Goal: Information Seeking & Learning: Learn about a topic

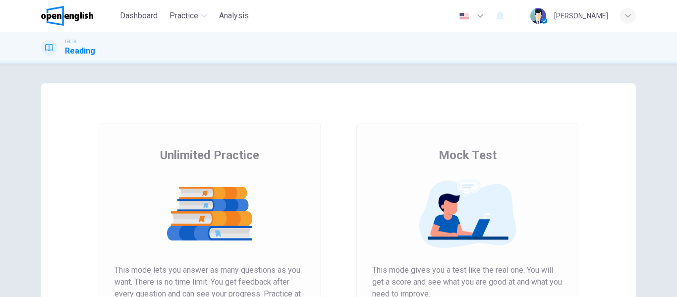
click at [372, 172] on div "Mock Test This mode gives you a test like the real one. You will get a score an…" at bounding box center [467, 253] width 190 height 212
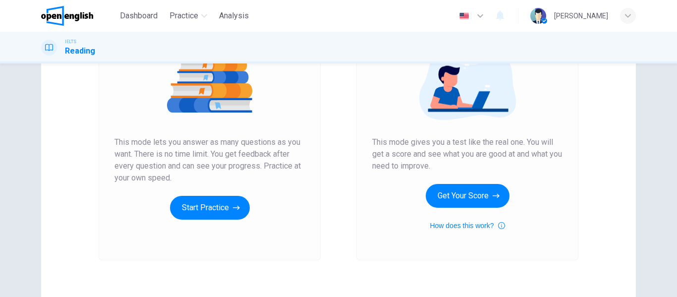
scroll to position [178, 0]
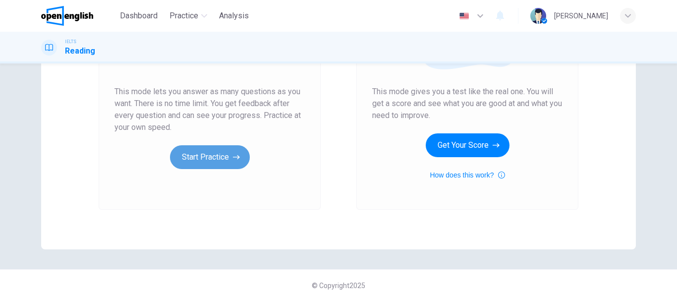
click at [226, 159] on button "Start Practice" at bounding box center [210, 157] width 80 height 24
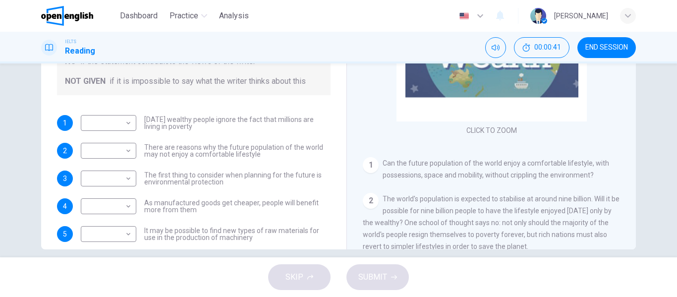
scroll to position [190, 0]
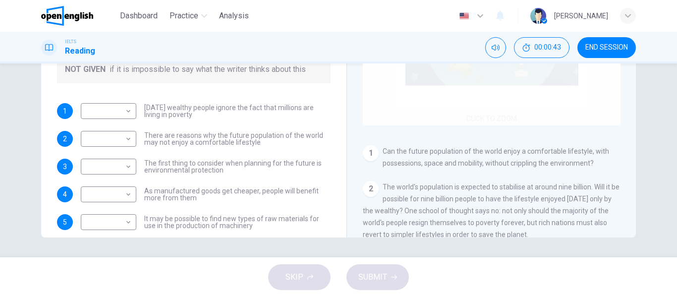
click at [602, 105] on div "Click to Zoom" at bounding box center [492, 31] width 258 height 189
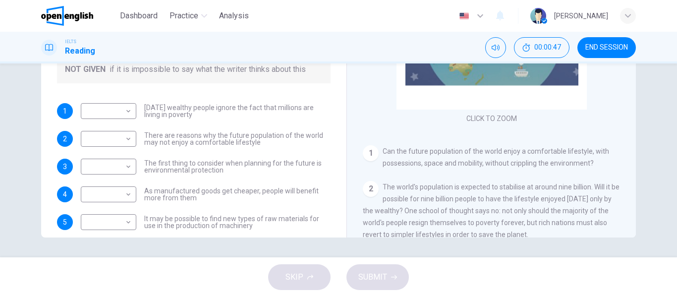
click at [616, 138] on div "CLICK TO ZOOM Click to Zoom 1 Can the future population of the world enjoy a co…" at bounding box center [498, 87] width 271 height 301
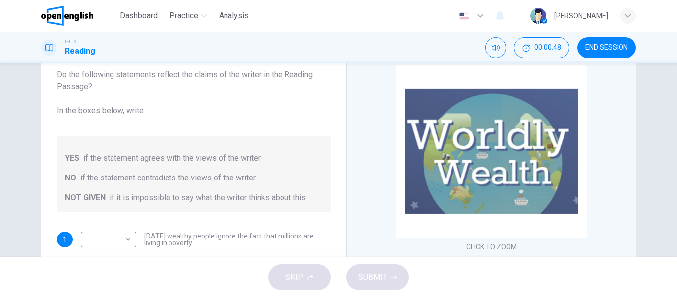
scroll to position [0, 0]
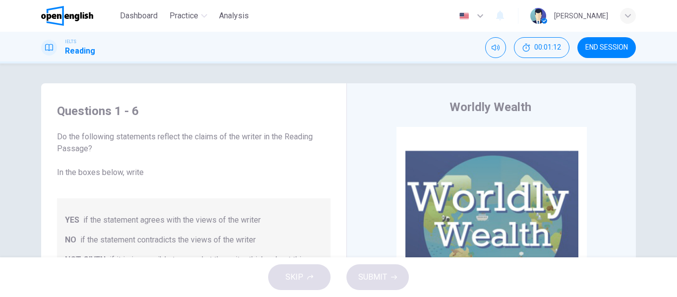
click at [356, 205] on div "Worldly Wealth CLICK TO ZOOM Click to Zoom 1 Can the future population of the w…" at bounding box center [490, 263] width 289 height 360
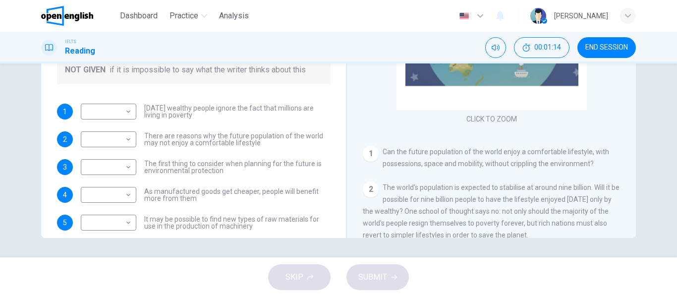
scroll to position [190, 0]
click at [356, 205] on div "Worldly Wealth CLICK TO ZOOM Click to Zoom 1 Can the future population of the w…" at bounding box center [490, 73] width 289 height 360
click at [442, 177] on div "CLICK TO ZOOM Click to Zoom 1 Can the future population of the world enjoy a co…" at bounding box center [498, 87] width 271 height 301
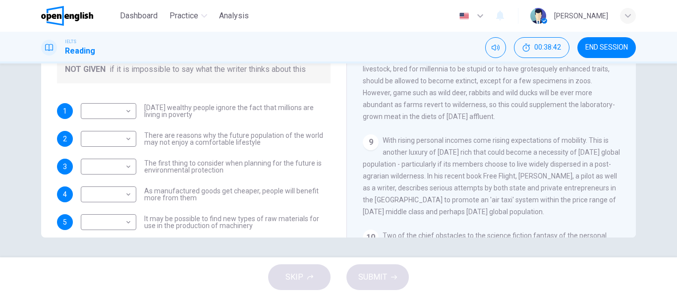
scroll to position [792, 0]
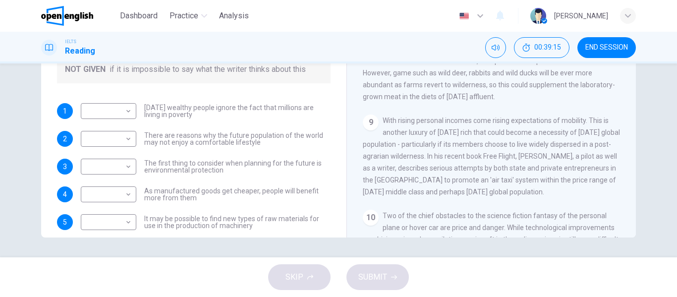
click at [597, 127] on div "CLICK TO ZOOM Click to Zoom 1 Can the future population of the world enjoy a co…" at bounding box center [498, 87] width 271 height 301
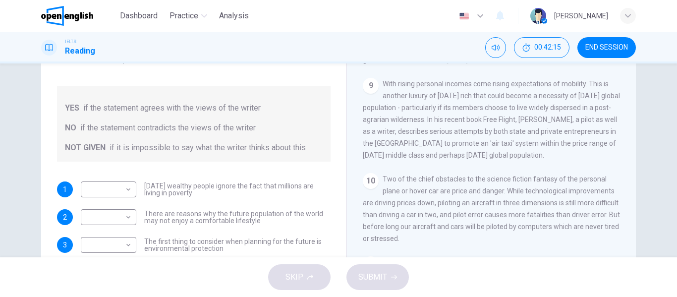
scroll to position [116, 0]
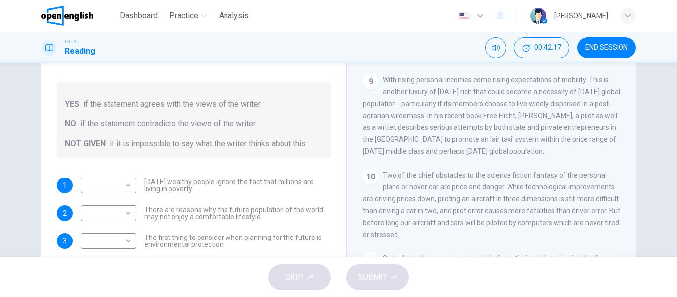
drag, startPoint x: 671, startPoint y: 175, endPoint x: 672, endPoint y: 180, distance: 5.0
click at [672, 180] on div "Questions 1 - 6 Do the following statements reflect the claims of the writer in…" at bounding box center [338, 160] width 677 height 194
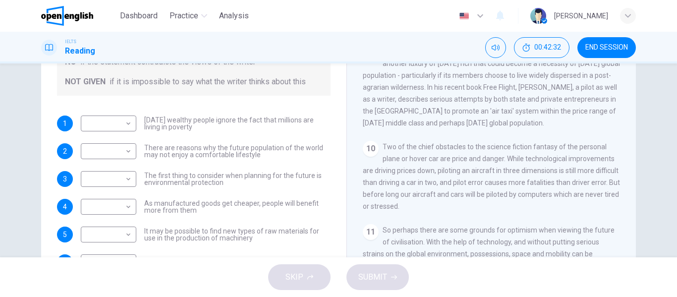
scroll to position [40, 0]
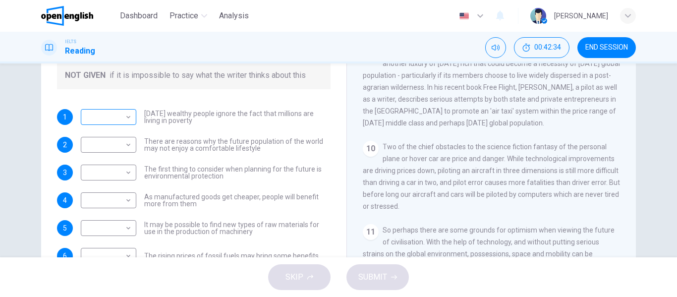
click at [105, 114] on body "This site uses cookies, as explained in our Privacy Policy . If you agree to th…" at bounding box center [338, 148] width 677 height 297
type input "**"
click at [116, 152] on body "This site uses cookies, as explained in our Privacy Policy . If you agree to th…" at bounding box center [338, 148] width 677 height 297
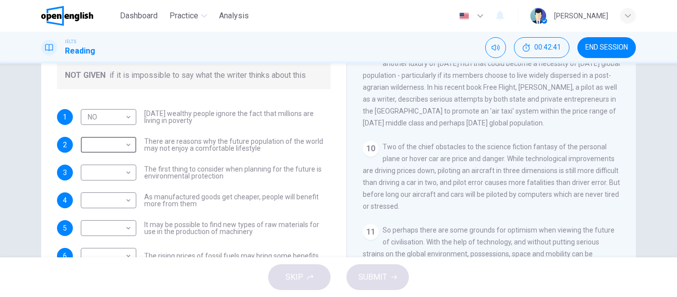
type input "***"
click at [120, 172] on body "This site uses cookies, as explained in our Privacy Policy . If you agree to th…" at bounding box center [338, 148] width 677 height 297
type input "***"
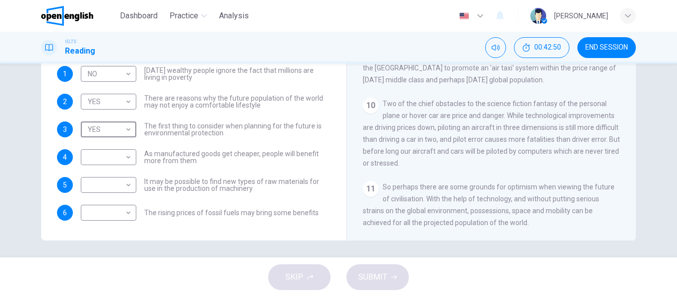
scroll to position [190, 0]
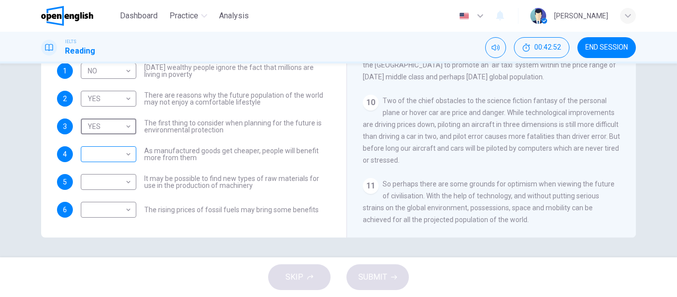
click at [102, 152] on body "This site uses cookies, as explained in our Privacy Policy . If you agree to th…" at bounding box center [338, 148] width 677 height 297
type input "*********"
click at [115, 176] on body "This site uses cookies, as explained in our Privacy Policy . If you agree to th…" at bounding box center [338, 148] width 677 height 297
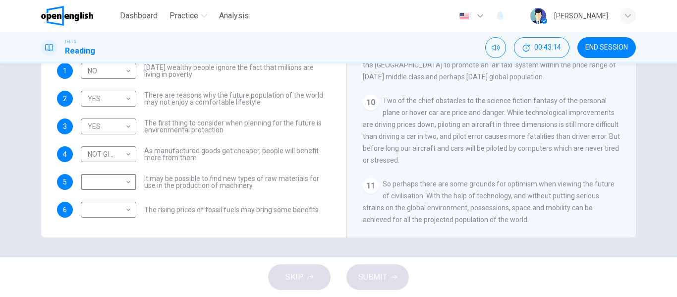
type input "***"
click at [127, 208] on body "This site uses cookies, as explained in our Privacy Policy . If you agree to th…" at bounding box center [338, 148] width 677 height 297
type input "*********"
click at [382, 280] on span "SUBMIT" at bounding box center [372, 277] width 29 height 14
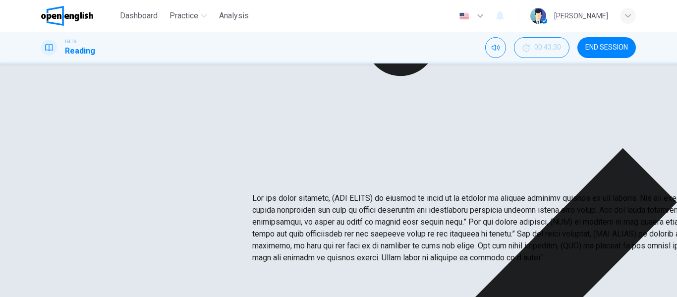
click at [430, 192] on p at bounding box center [590, 227] width 677 height 71
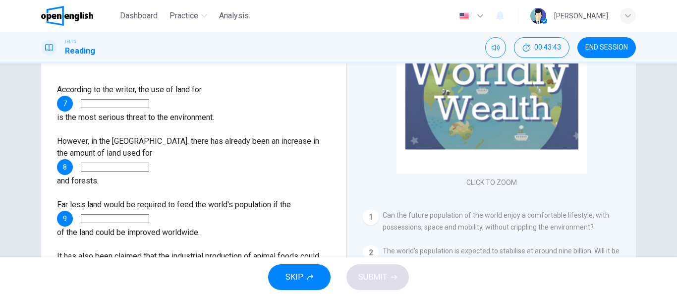
scroll to position [139, 0]
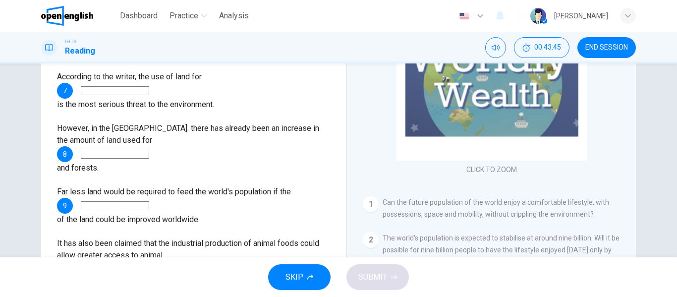
click at [149, 92] on input at bounding box center [115, 90] width 68 height 9
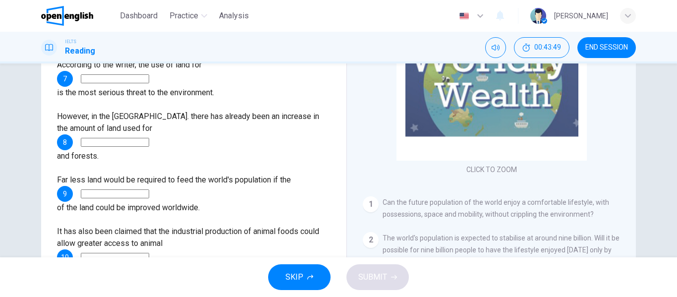
scroll to position [0, 0]
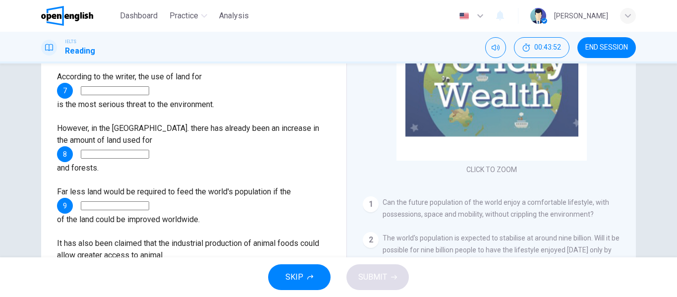
click at [544, 196] on div "1 Can the future population of the world enjoy a comfortable lifestyle, with po…" at bounding box center [492, 208] width 258 height 24
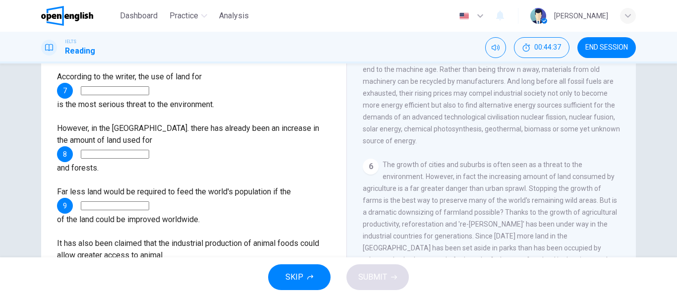
scroll to position [456, 0]
click at [149, 90] on input at bounding box center [115, 90] width 68 height 9
click at [484, 171] on div "CLICK TO ZOOM Click to Zoom 1 Can the future population of the world enjoy a co…" at bounding box center [498, 138] width 271 height 301
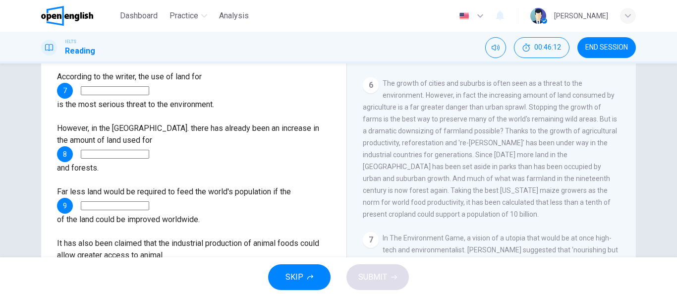
scroll to position [515, 0]
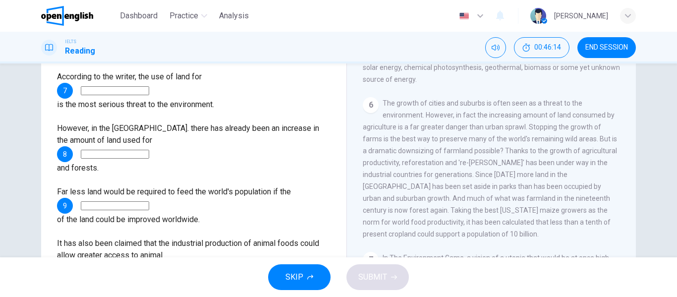
click at [149, 90] on input at bounding box center [115, 90] width 68 height 9
type input "**********"
click at [200, 119] on div "**********" at bounding box center [193, 237] width 273 height 333
click at [453, 194] on span "The growth of cities and suburbs is often seen as a threat to the environment. …" at bounding box center [490, 168] width 254 height 139
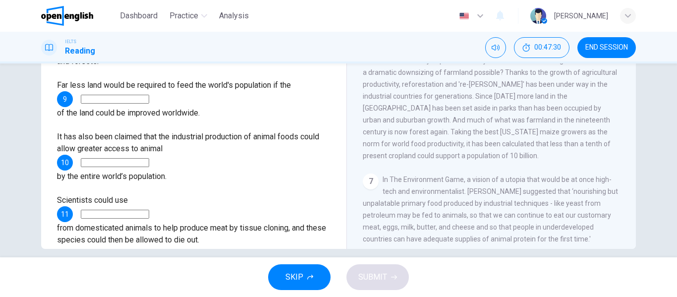
scroll to position [76, 0]
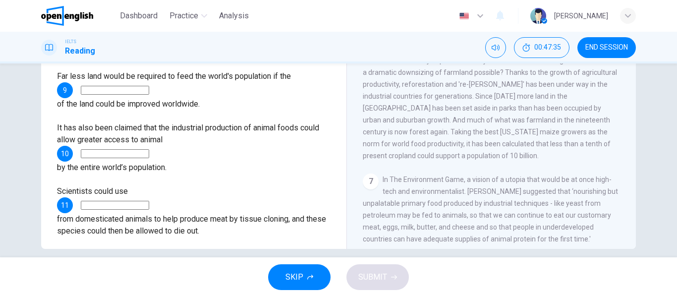
click at [432, 190] on span "In The Environment Game, a vision of a utopia that would be at once high-tech a…" at bounding box center [490, 208] width 255 height 67
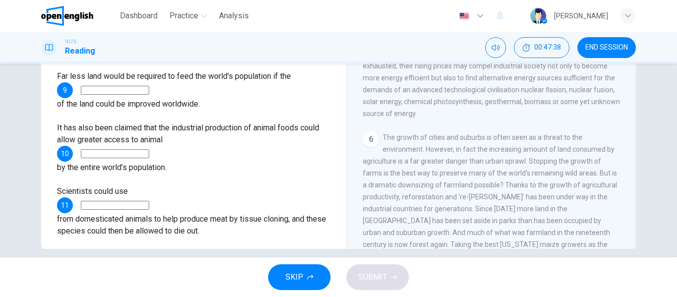
scroll to position [415, 0]
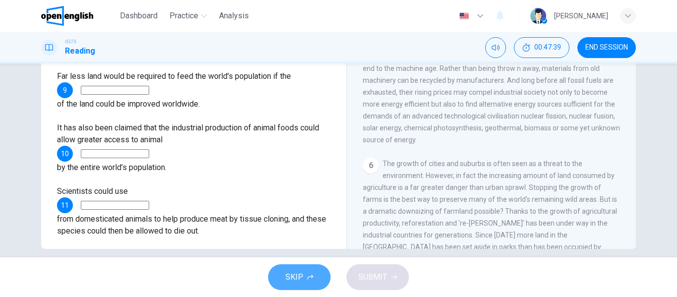
click at [304, 288] on button "SKIP" at bounding box center [299, 277] width 62 height 26
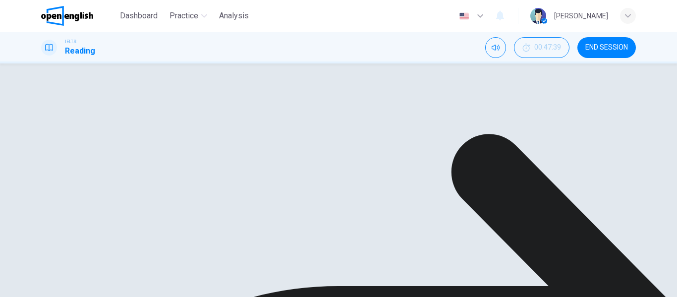
scroll to position [0, 0]
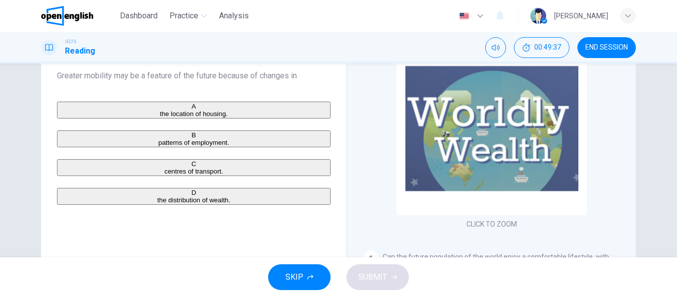
scroll to position [86, 0]
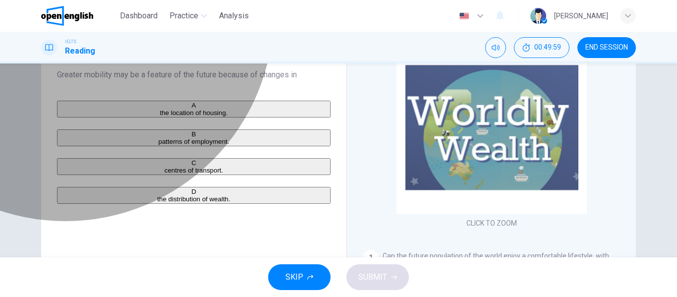
click at [164, 174] on span "centres of transport." at bounding box center [193, 169] width 59 height 7
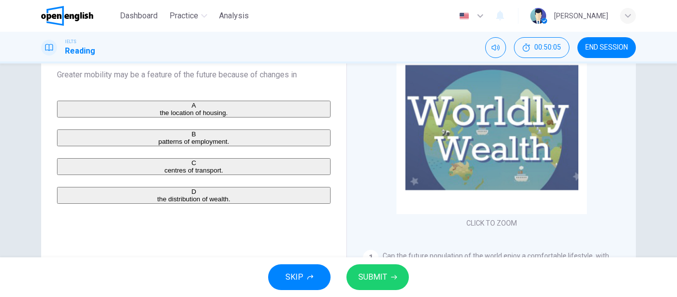
click at [382, 284] on button "SUBMIT" at bounding box center [377, 277] width 62 height 26
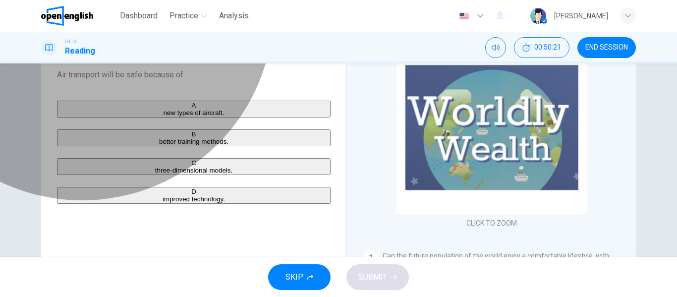
click at [159, 145] on span "better training methods." at bounding box center [193, 141] width 69 height 7
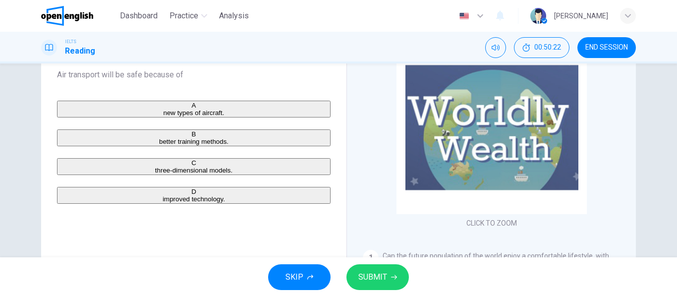
click at [376, 281] on span "SUBMIT" at bounding box center [372, 277] width 29 height 14
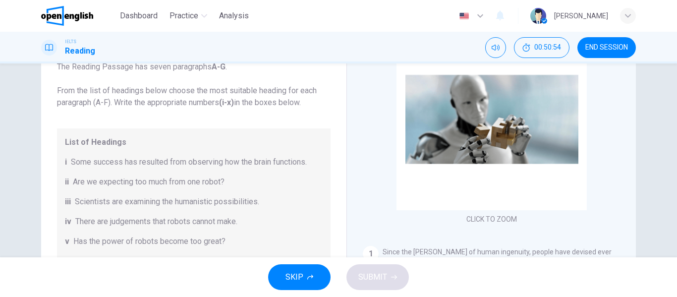
scroll to position [71, 0]
click at [290, 159] on span "Some success has resulted from observing how the brain functions." at bounding box center [189, 161] width 236 height 12
click at [299, 160] on span "Some success has resulted from observing how the brain functions." at bounding box center [189, 161] width 236 height 12
click at [71, 159] on span "Some success has resulted from observing how the brain functions." at bounding box center [189, 161] width 236 height 12
click at [65, 161] on div "i Some success has resulted from observing how the brain functions." at bounding box center [194, 161] width 258 height 12
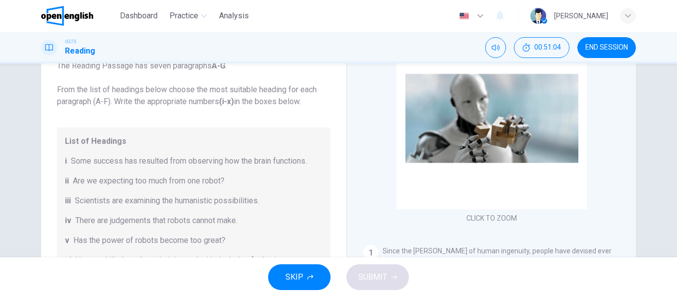
click at [65, 162] on span "i" at bounding box center [66, 161] width 2 height 12
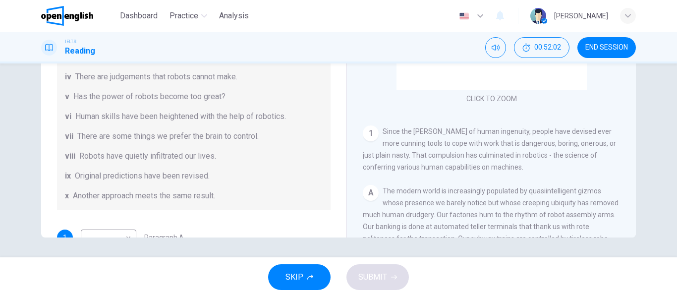
scroll to position [0, 0]
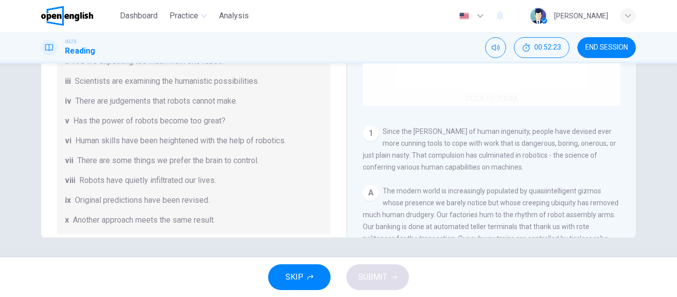
click at [611, 98] on div "Click to Zoom" at bounding box center [492, 11] width 258 height 189
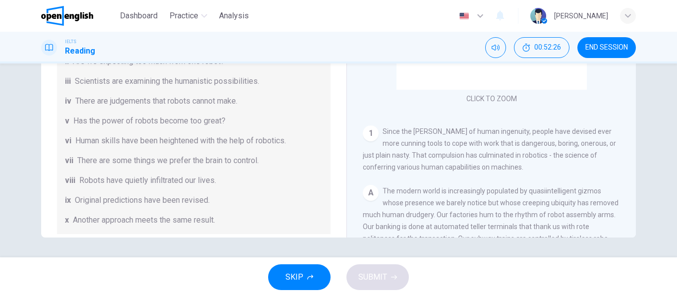
click at [615, 115] on div "CLICK TO ZOOM Click to Zoom 1 Since the [PERSON_NAME] of human ingenuity, peopl…" at bounding box center [498, 87] width 271 height 301
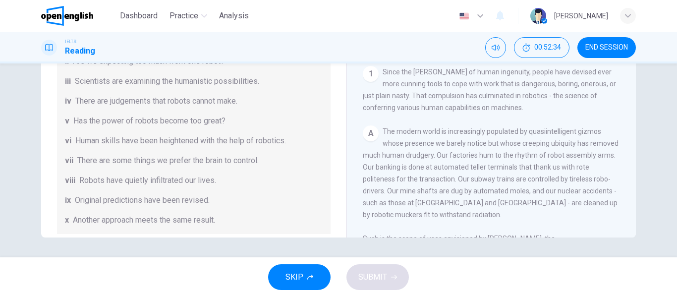
scroll to position [59, 0]
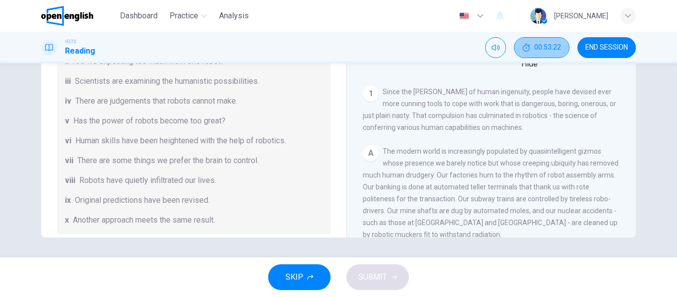
click at [547, 47] on span "00:53:22" at bounding box center [547, 48] width 27 height 8
click at [562, 46] on icon "Show" at bounding box center [564, 42] width 8 height 8
click at [488, 53] on button "Mute" at bounding box center [495, 47] width 21 height 21
click at [488, 53] on button "Unmute" at bounding box center [495, 47] width 21 height 21
